Goal: Information Seeking & Learning: Compare options

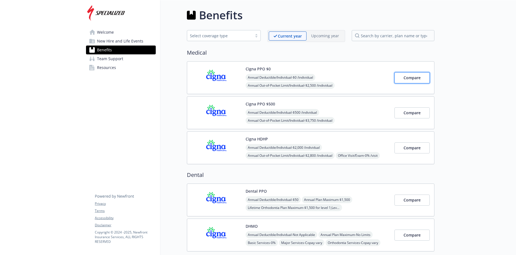
click at [416, 77] on span "Compare" at bounding box center [412, 77] width 17 height 5
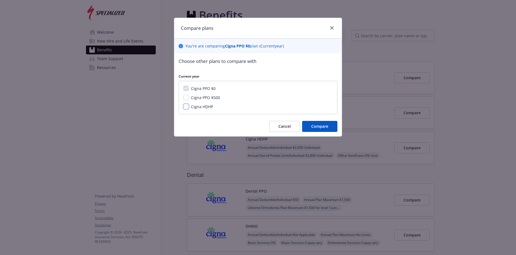
click at [187, 108] on input "Cigna HDHP" at bounding box center [186, 107] width 6 height 6
checkbox input "true"
click at [318, 127] on span "Compare" at bounding box center [319, 125] width 17 height 5
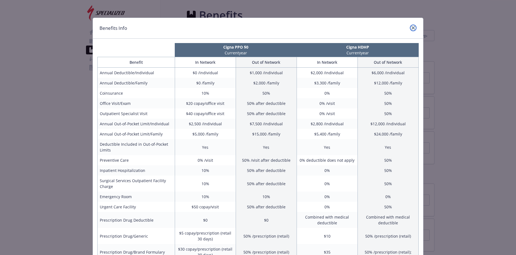
click at [410, 28] on link "close" at bounding box center [413, 28] width 7 height 7
